Goal: Information Seeking & Learning: Learn about a topic

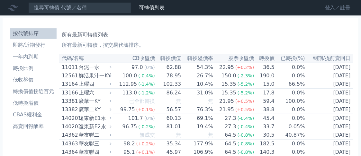
click at [329, 10] on link "登入／註冊" at bounding box center [338, 8] width 36 height 10
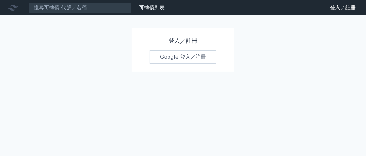
click at [171, 58] on link "Google 登入／註冊" at bounding box center [183, 57] width 67 height 14
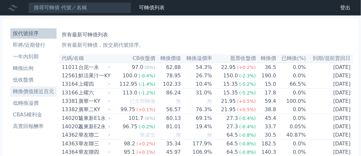
click at [35, 89] on li "轉換價值接近百元" at bounding box center [33, 92] width 46 height 8
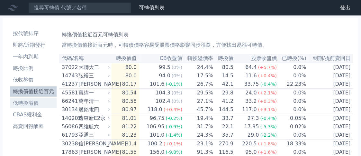
click at [27, 103] on li "低轉換溢價" at bounding box center [33, 103] width 46 height 8
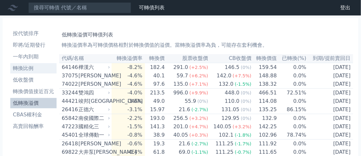
click at [31, 67] on li "轉換比例" at bounding box center [33, 68] width 46 height 8
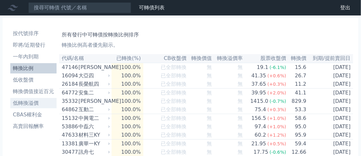
click at [34, 102] on li "低轉換溢價" at bounding box center [33, 103] width 46 height 8
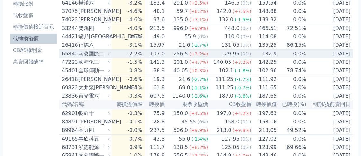
scroll to position [32, 0]
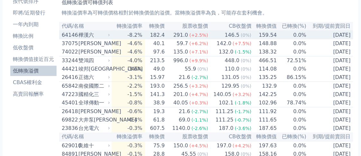
click at [62, 33] on div "64146" at bounding box center [69, 35] width 15 height 8
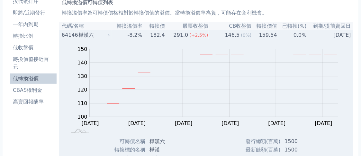
click at [97, 36] on div "樺漢六" at bounding box center [94, 35] width 30 height 8
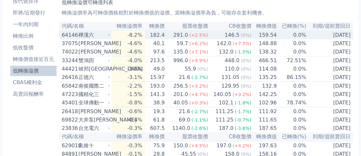
click at [91, 35] on div "樺漢六" at bounding box center [94, 35] width 30 height 8
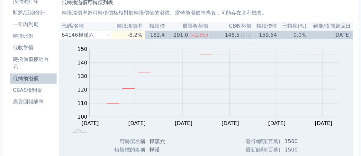
click at [306, 13] on p "轉換溢價率為可轉債價格相對於轉換價值的溢價。當轉換溢價率為負，可能存在套利機會。" at bounding box center [206, 13] width 289 height 8
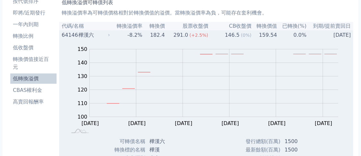
click at [89, 39] on div "樺漢六" at bounding box center [94, 35] width 30 height 8
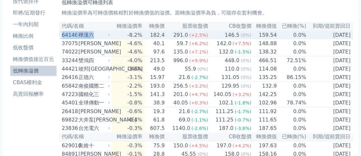
drag, startPoint x: 98, startPoint y: 36, endPoint x: 59, endPoint y: 39, distance: 38.7
click at [59, 39] on td "64146 [GEOGRAPHIC_DATA]" at bounding box center [85, 35] width 52 height 9
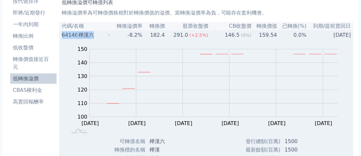
copy div "64146 [GEOGRAPHIC_DATA]"
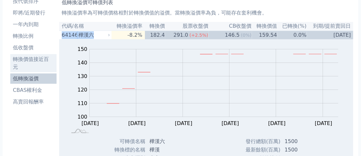
click at [37, 61] on li "轉換價值接近百元" at bounding box center [33, 62] width 46 height 15
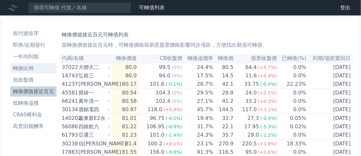
click at [31, 69] on li "轉換比例" at bounding box center [33, 68] width 46 height 8
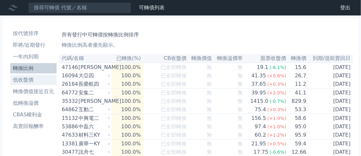
click at [30, 80] on li "低收盤價" at bounding box center [33, 80] width 46 height 8
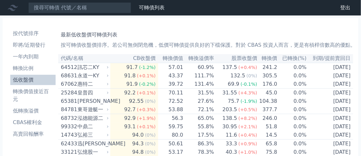
click at [25, 81] on li "低收盤價" at bounding box center [32, 80] width 45 height 8
click at [38, 124] on li "CBAS權利金" at bounding box center [32, 122] width 45 height 8
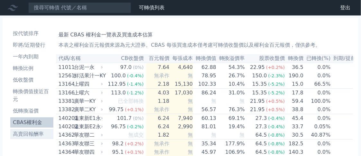
click at [43, 135] on li "高賣回報酬率" at bounding box center [31, 134] width 43 height 8
